Goal: Find specific page/section: Find specific page/section

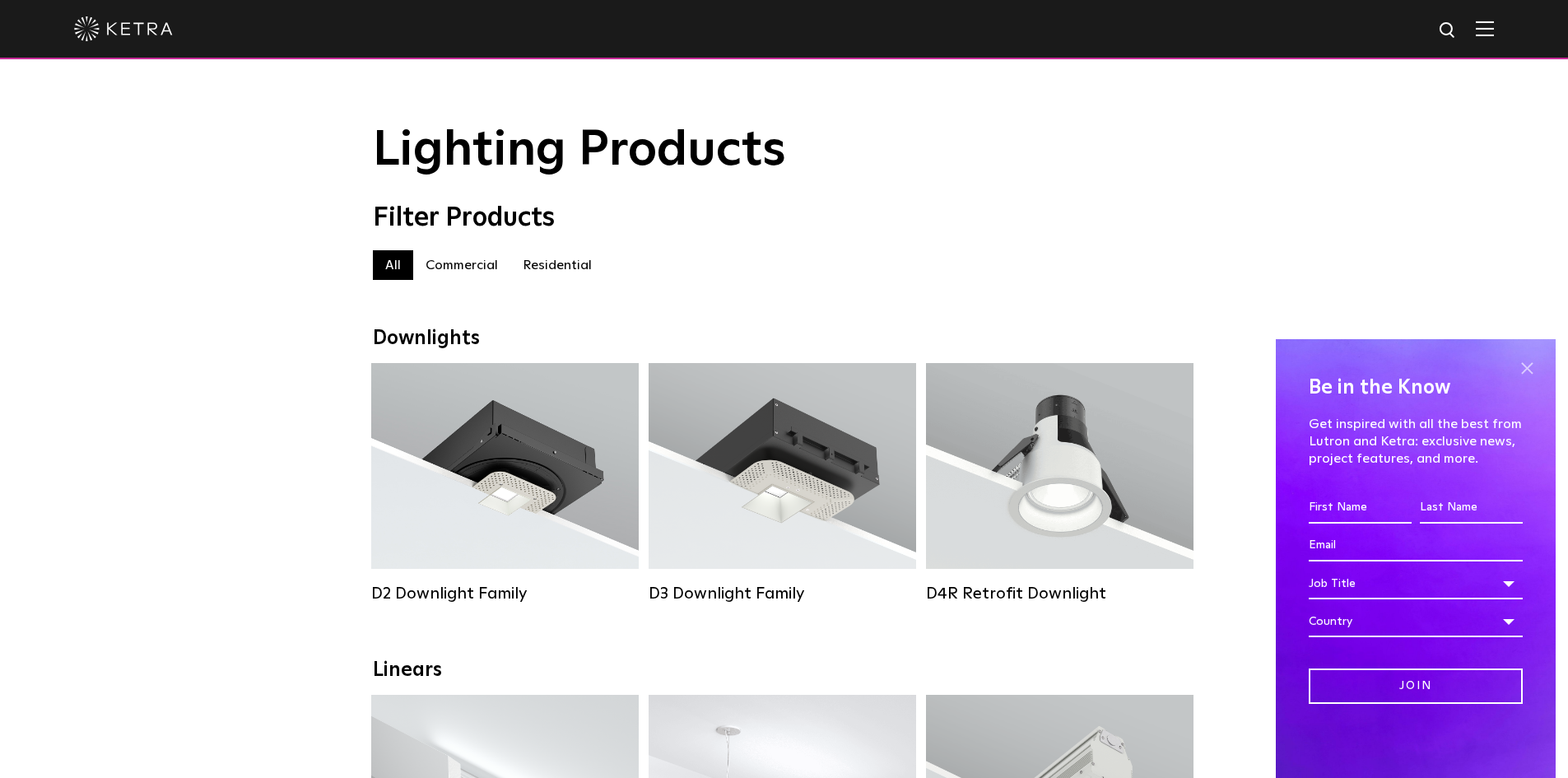
click at [1536, 370] on span at bounding box center [1526, 368] width 25 height 25
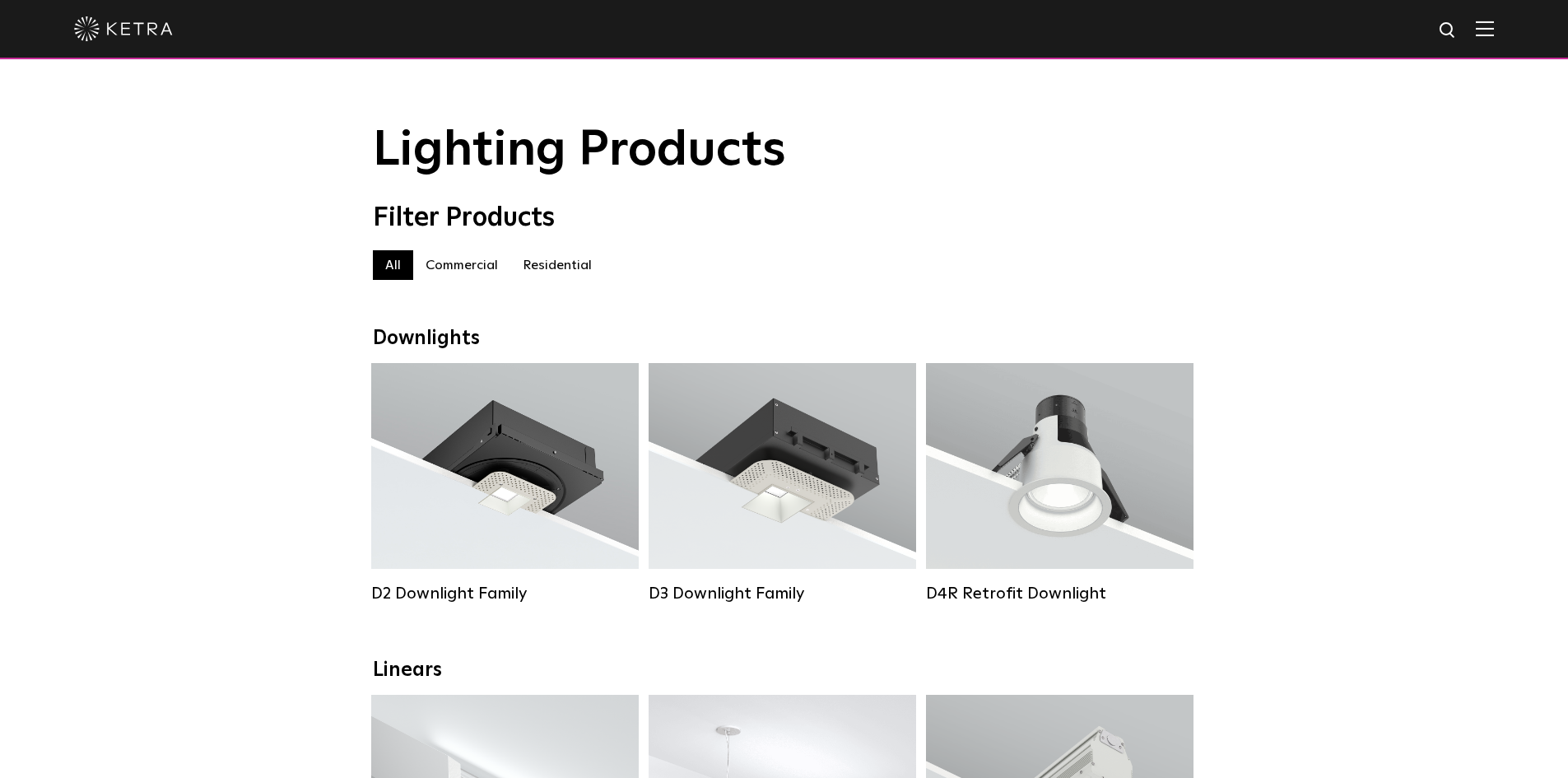
click at [1494, 35] on img at bounding box center [1485, 28] width 18 height 16
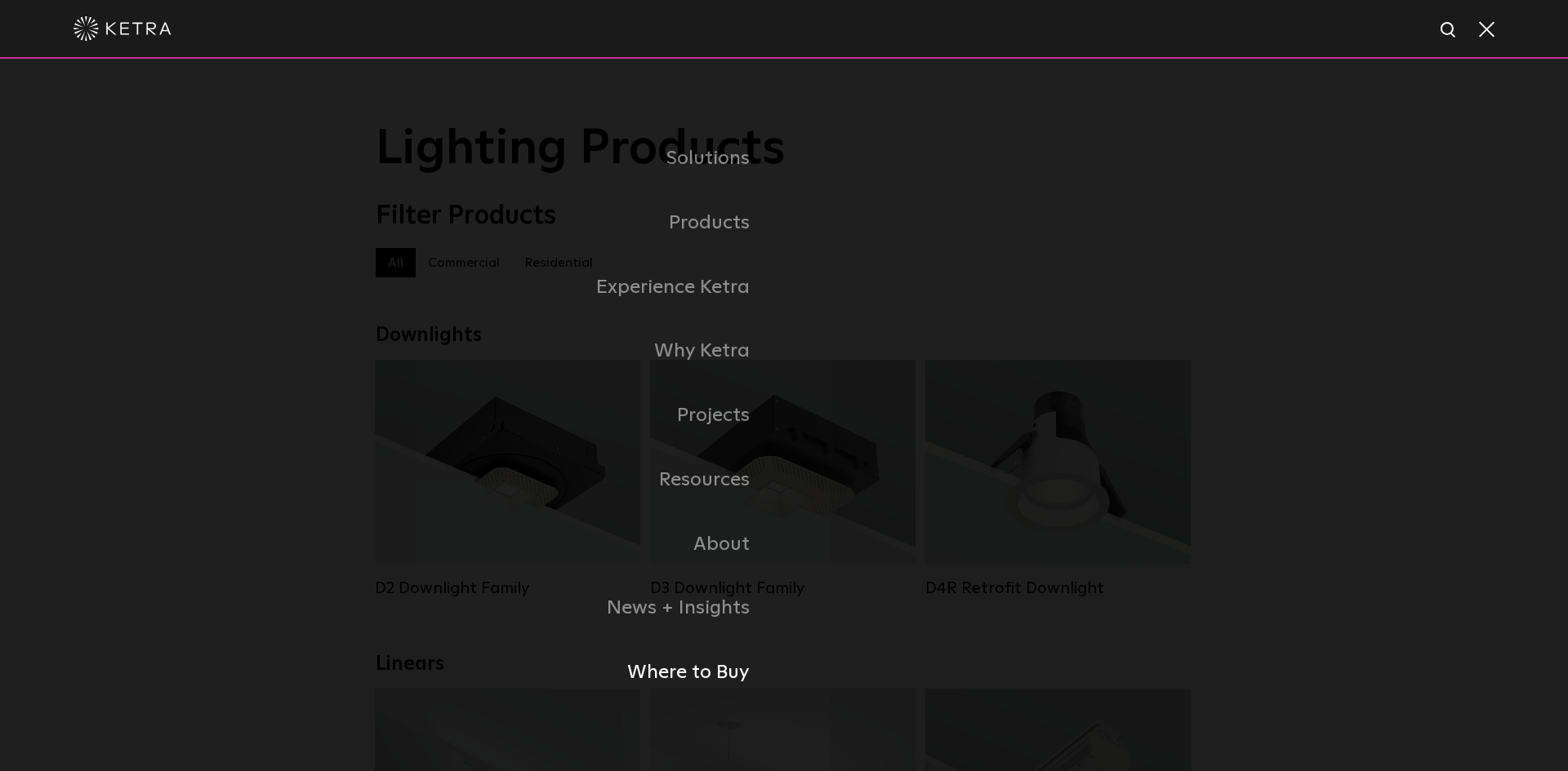
click at [715, 659] on link "Where to Buy" at bounding box center [580, 673] width 408 height 64
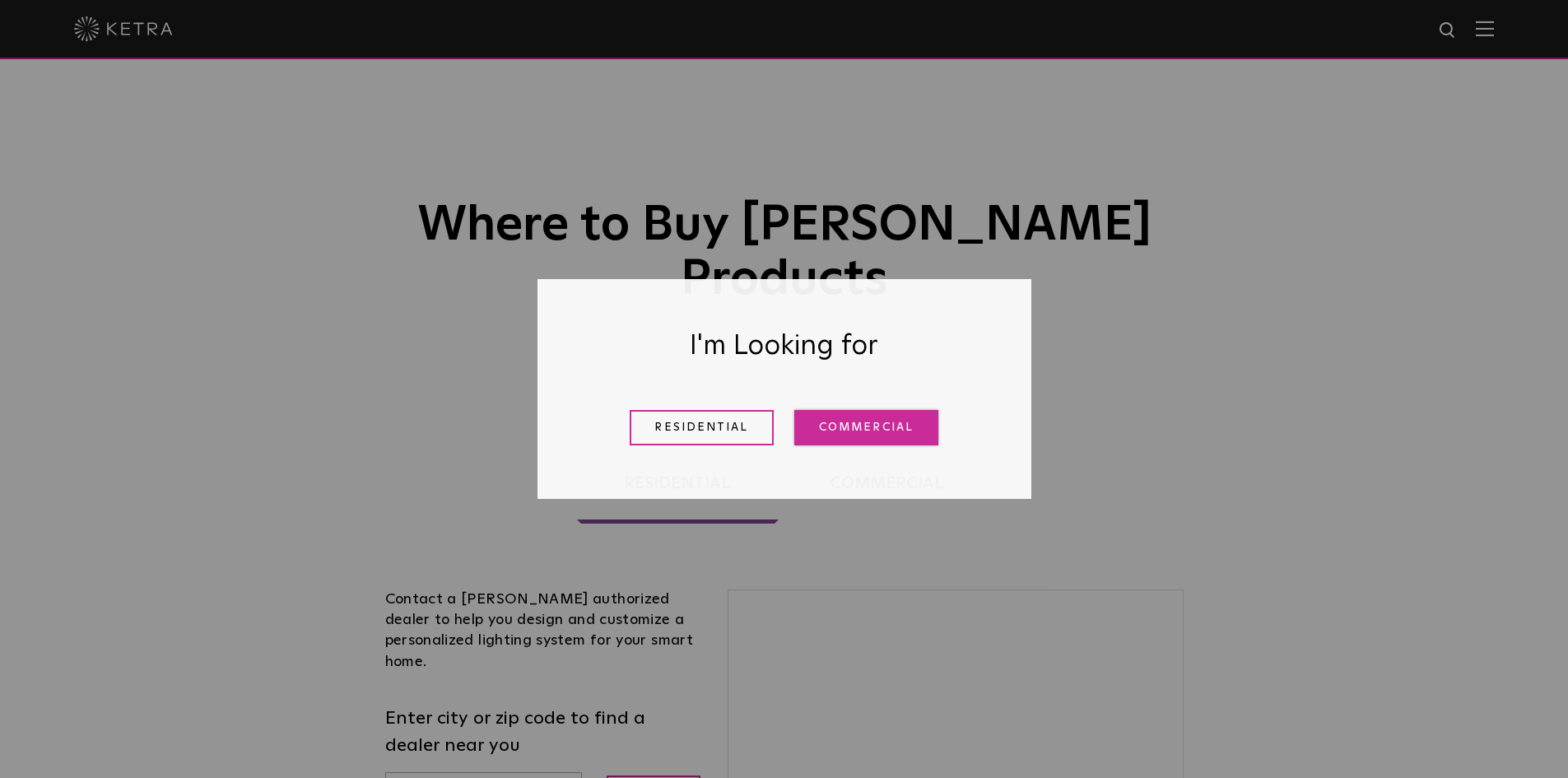
click at [826, 440] on link "Commercial" at bounding box center [866, 428] width 144 height 35
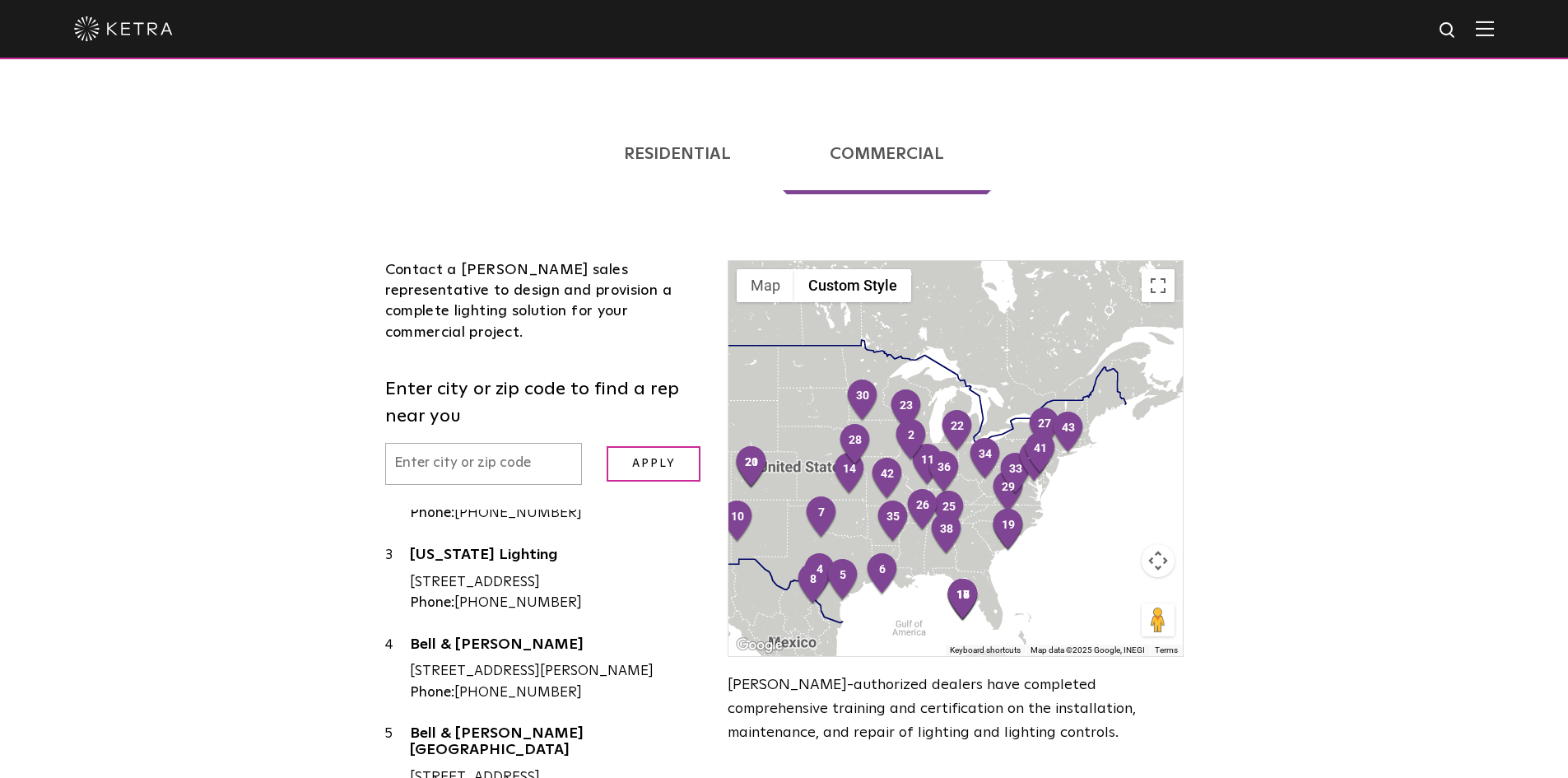
scroll to position [164, 0]
